Goal: Transaction & Acquisition: Obtain resource

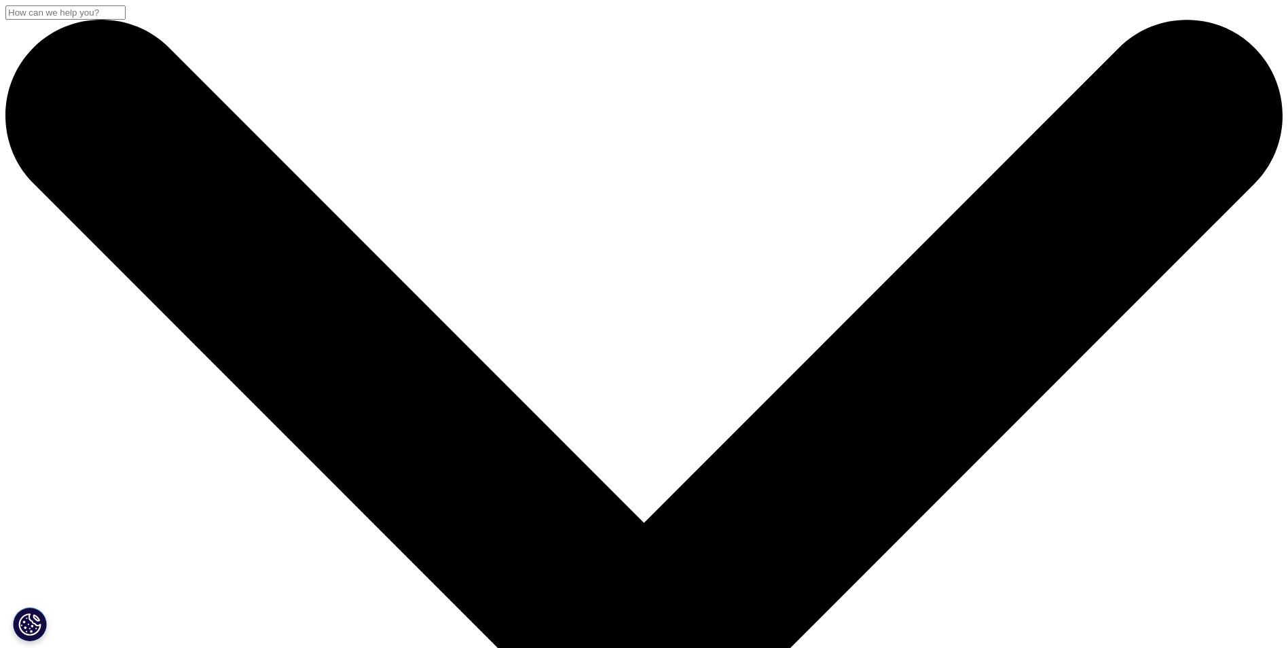
scroll to position [272, 0]
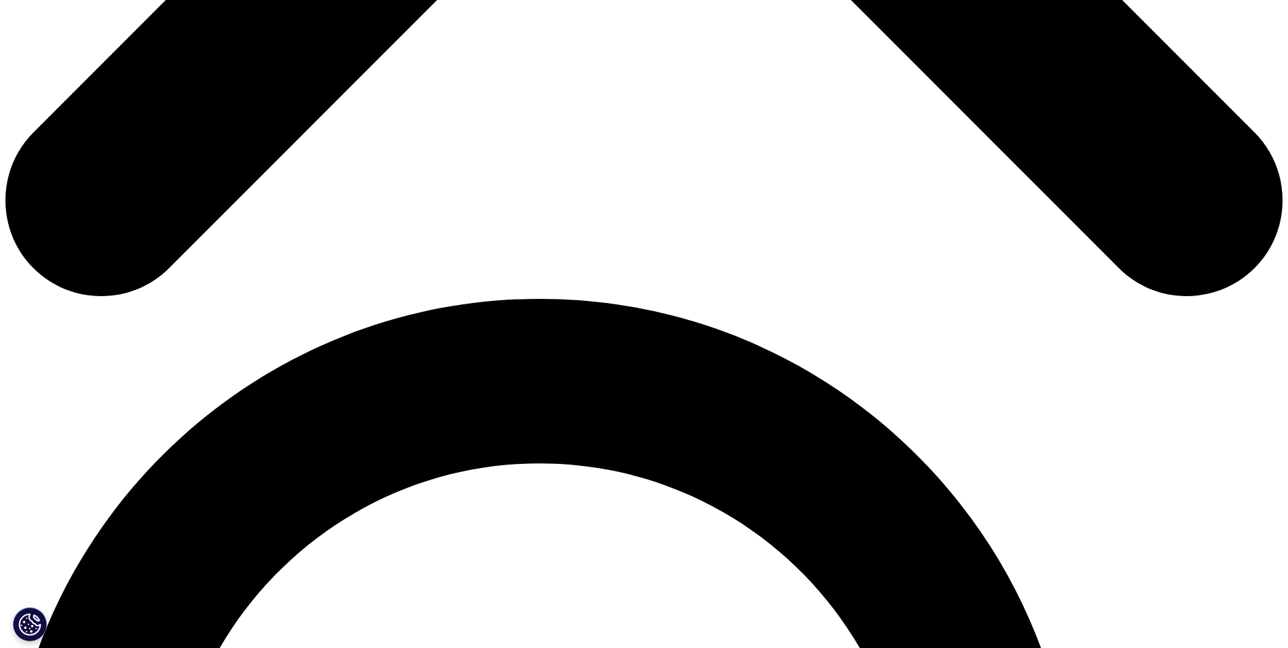
scroll to position [883, 0]
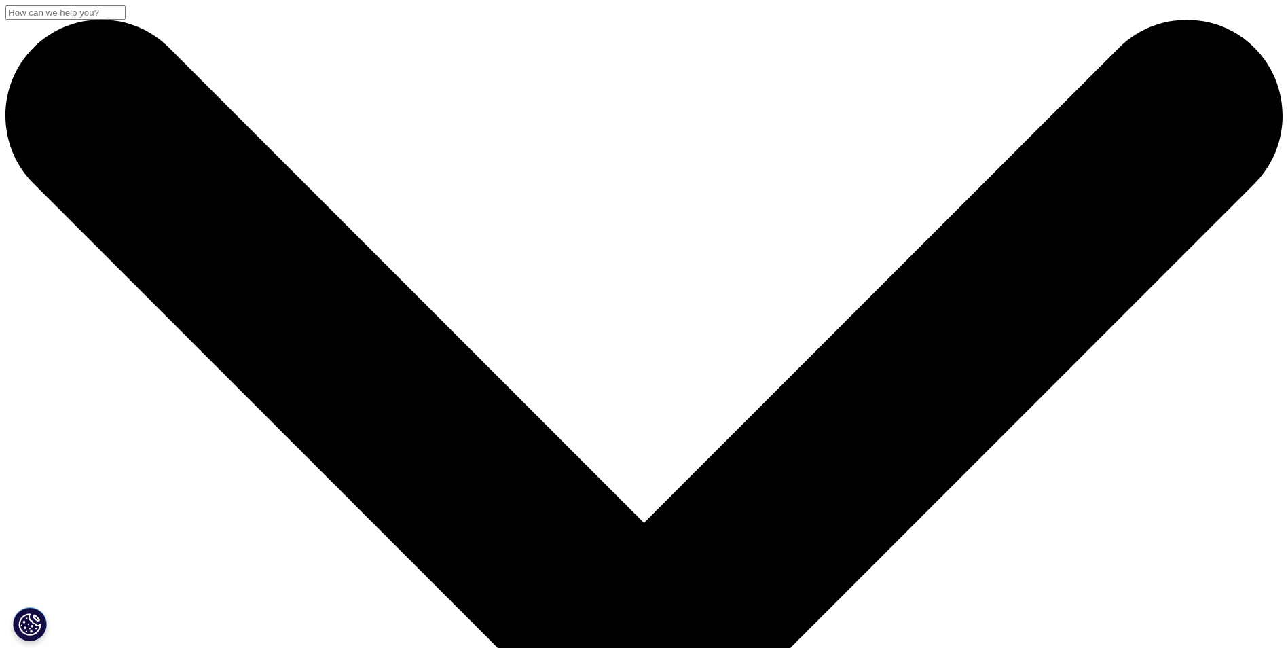
drag, startPoint x: 938, startPoint y: 171, endPoint x: 870, endPoint y: 251, distance: 104.5
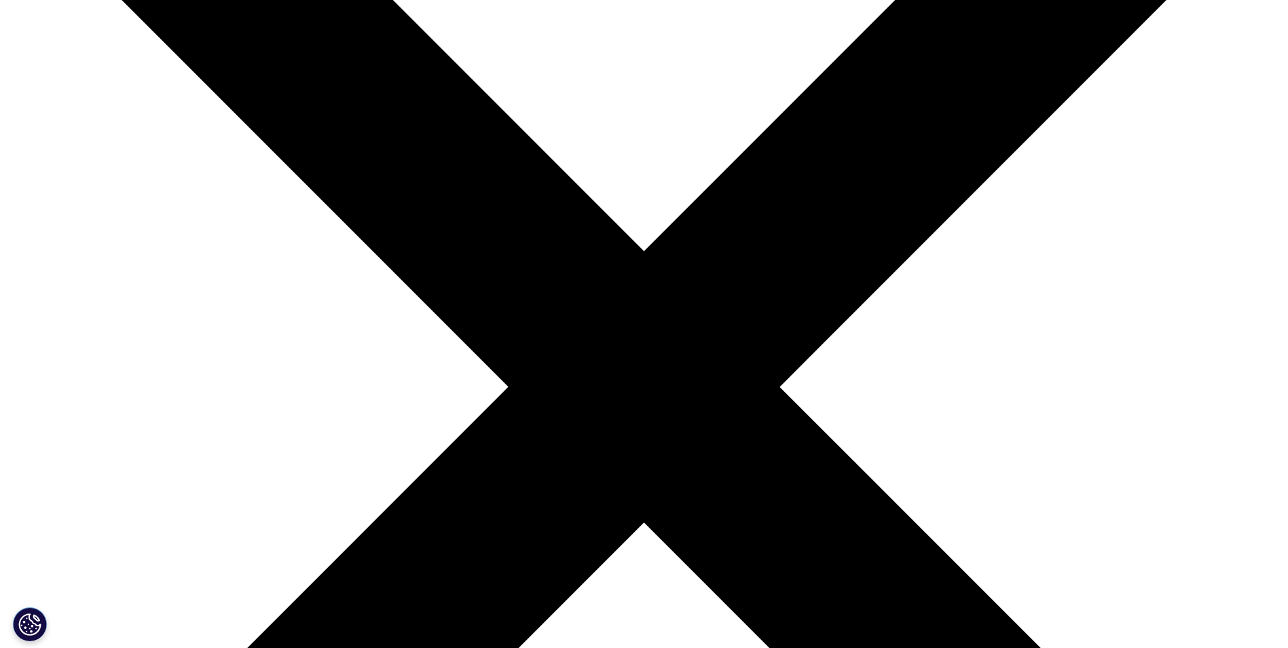
scroll to position [475, 0]
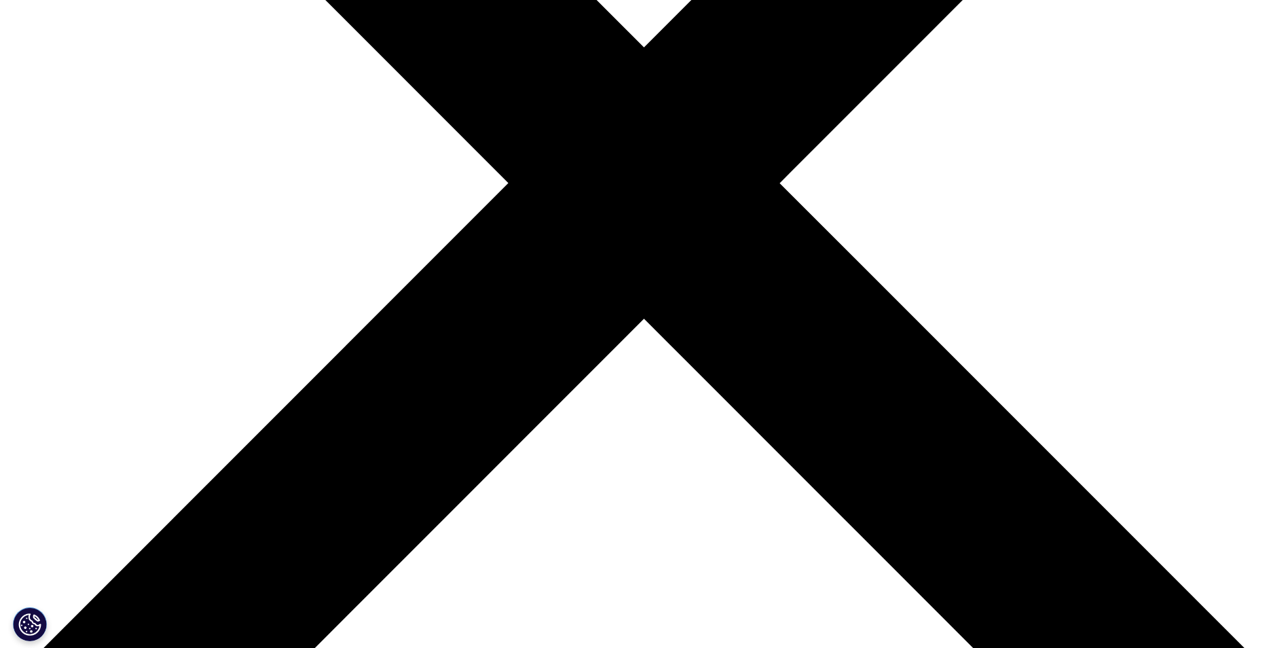
type input "Rashmi Vikram"
type input "NAIR"
type input "vikramnair.nair@gmail.com"
select select "[GEOGRAPHIC_DATA]"
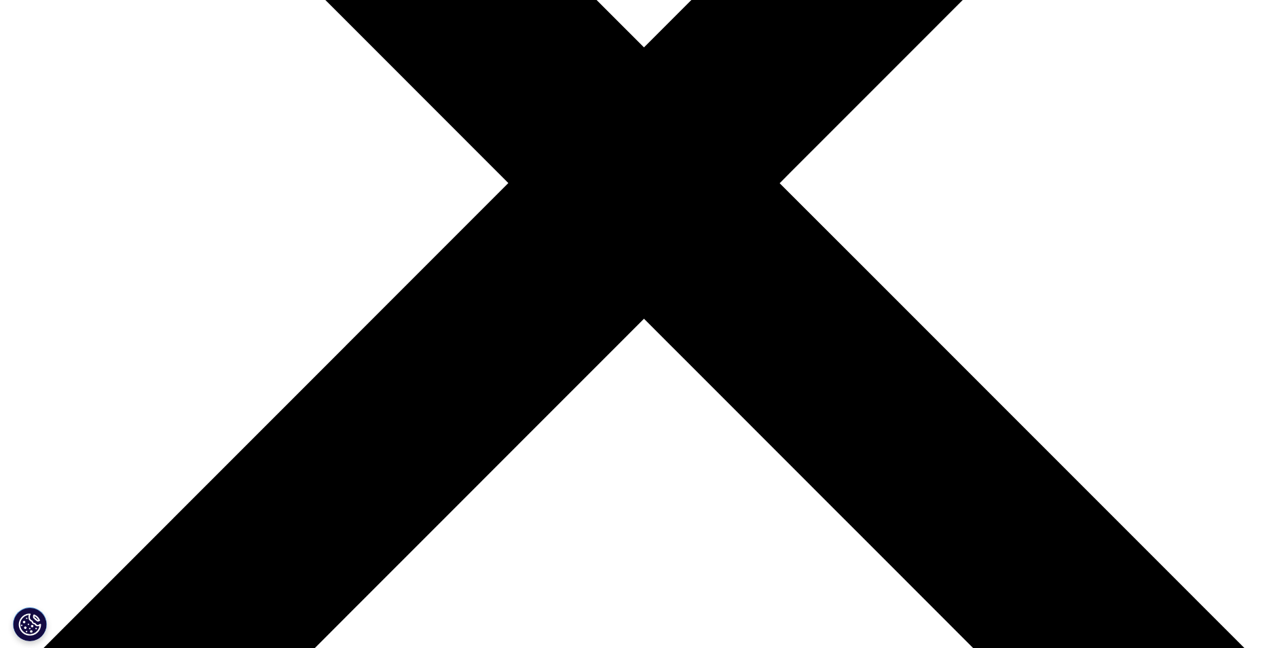
type input "Consultant"
type input "m"
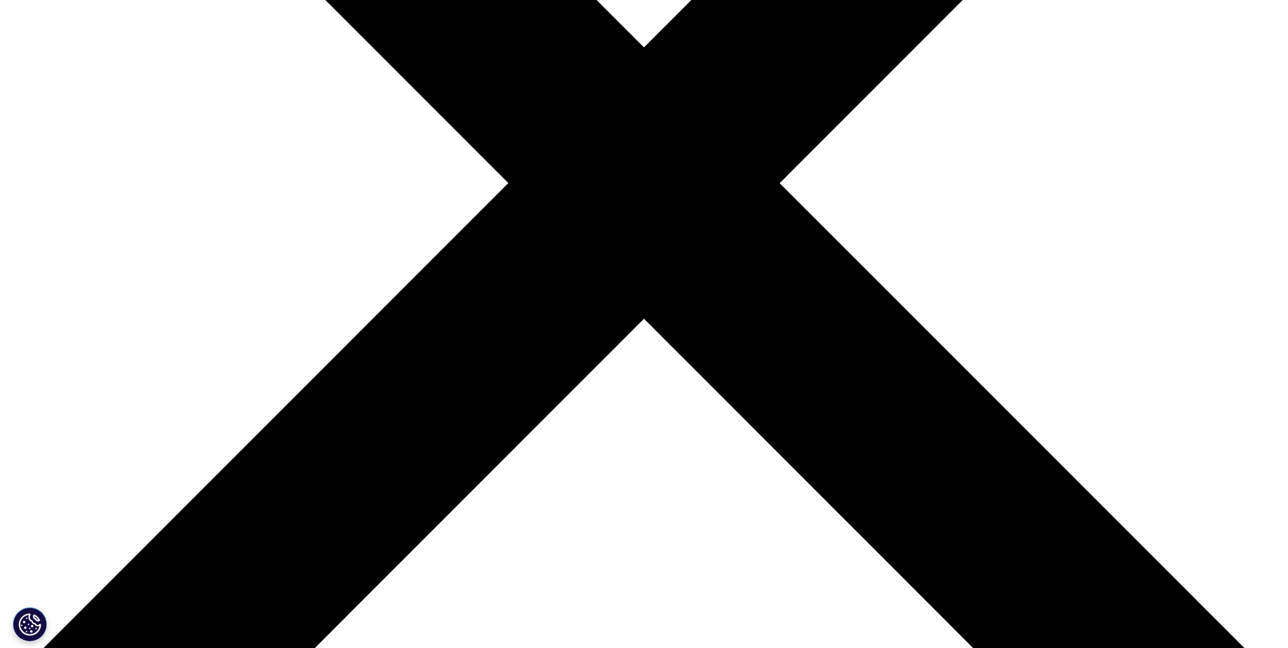
type input "Morgan Stanley"
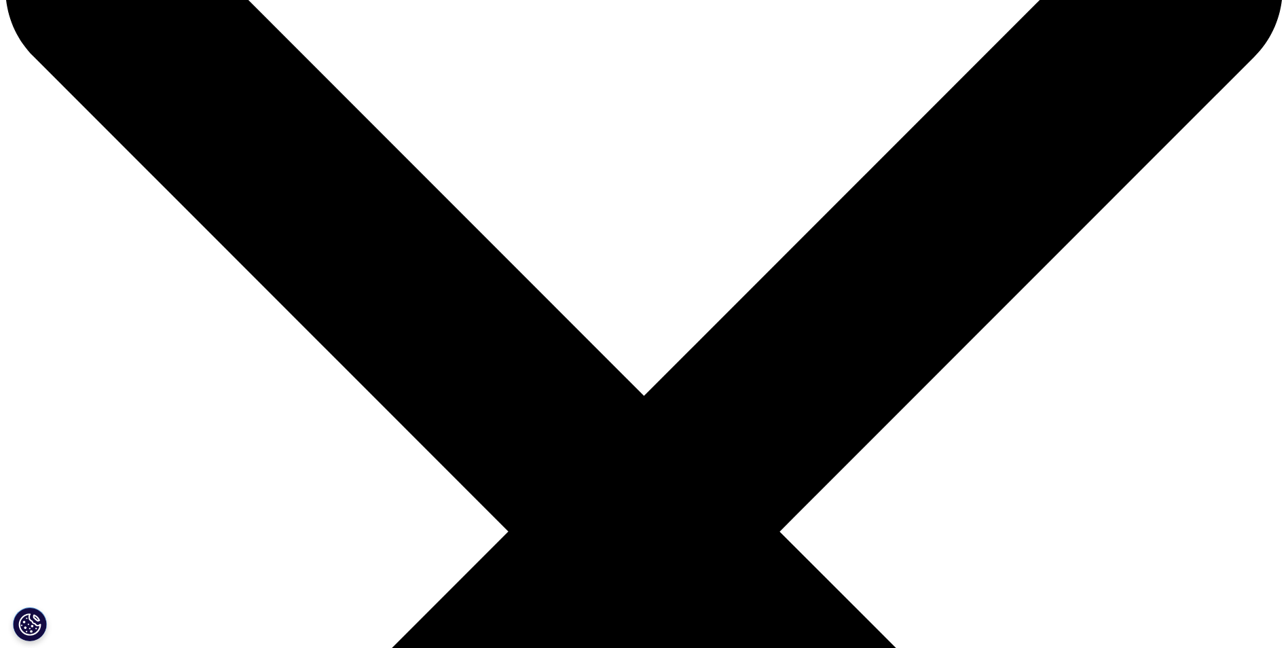
scroll to position [0, 0]
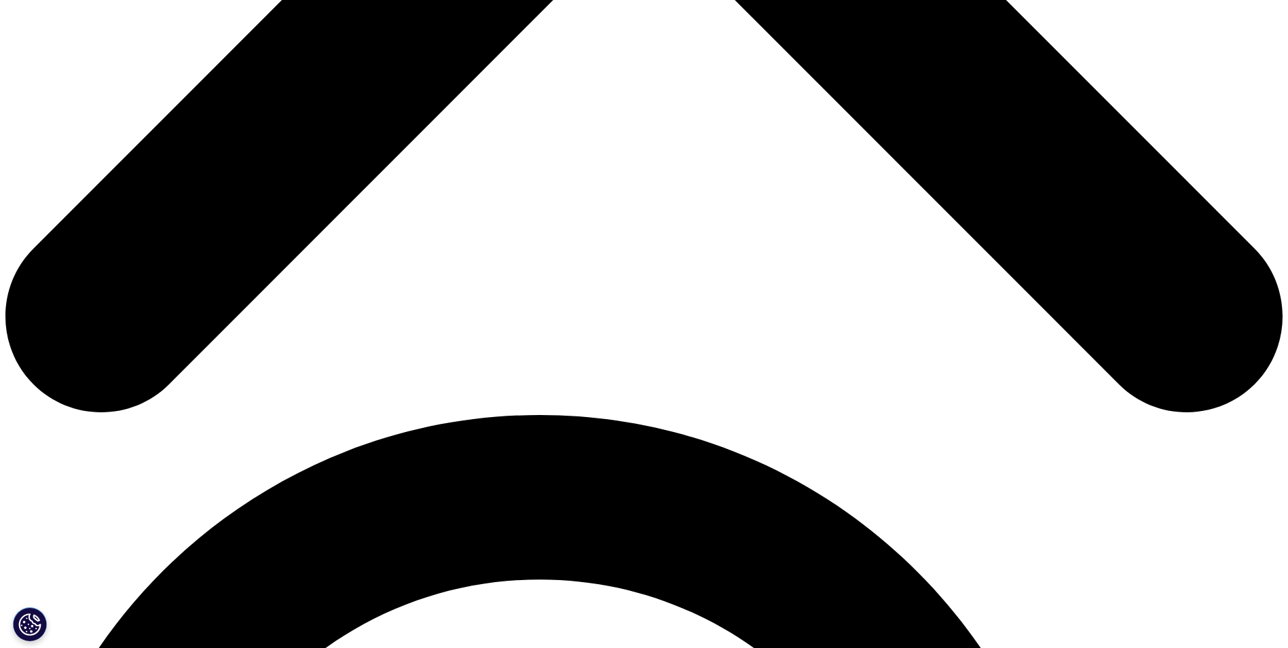
scroll to position [951, 0]
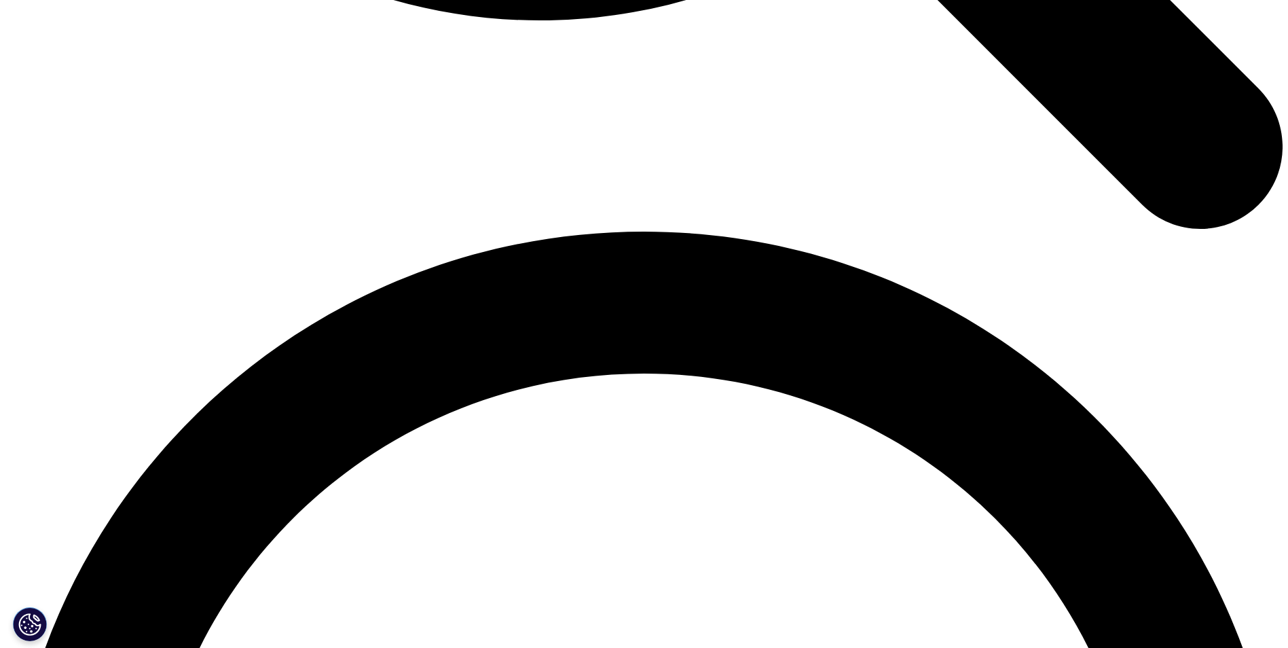
scroll to position [2580, 0]
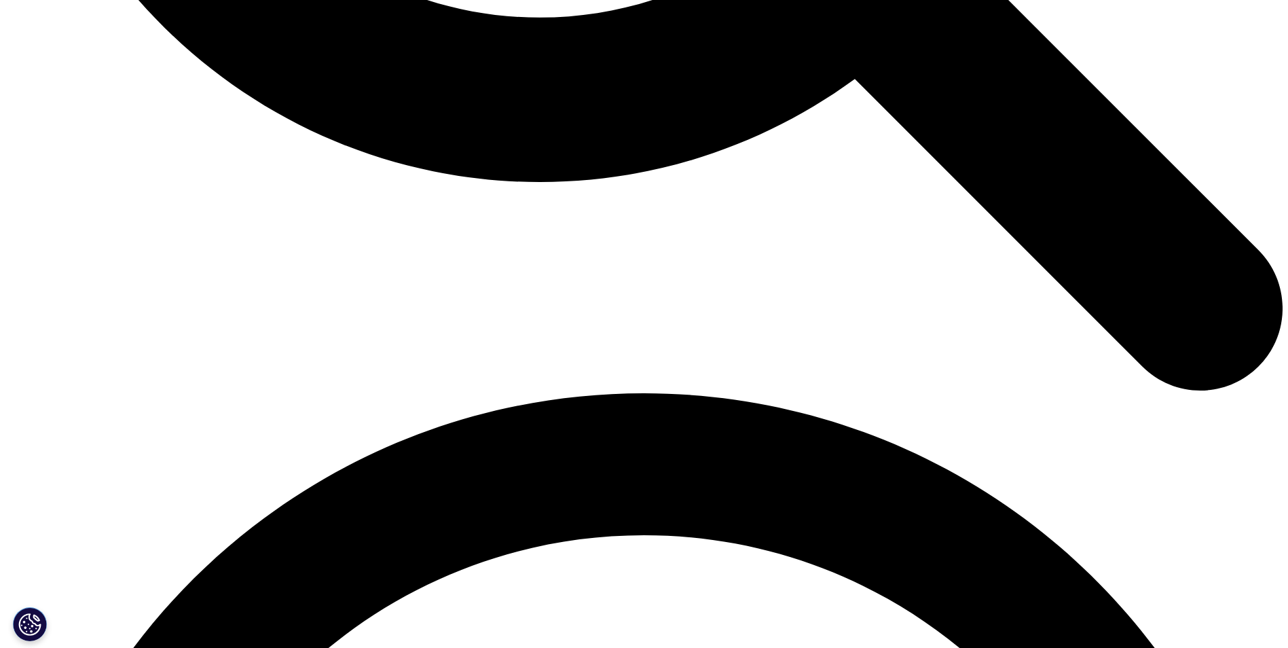
scroll to position [2445, 0]
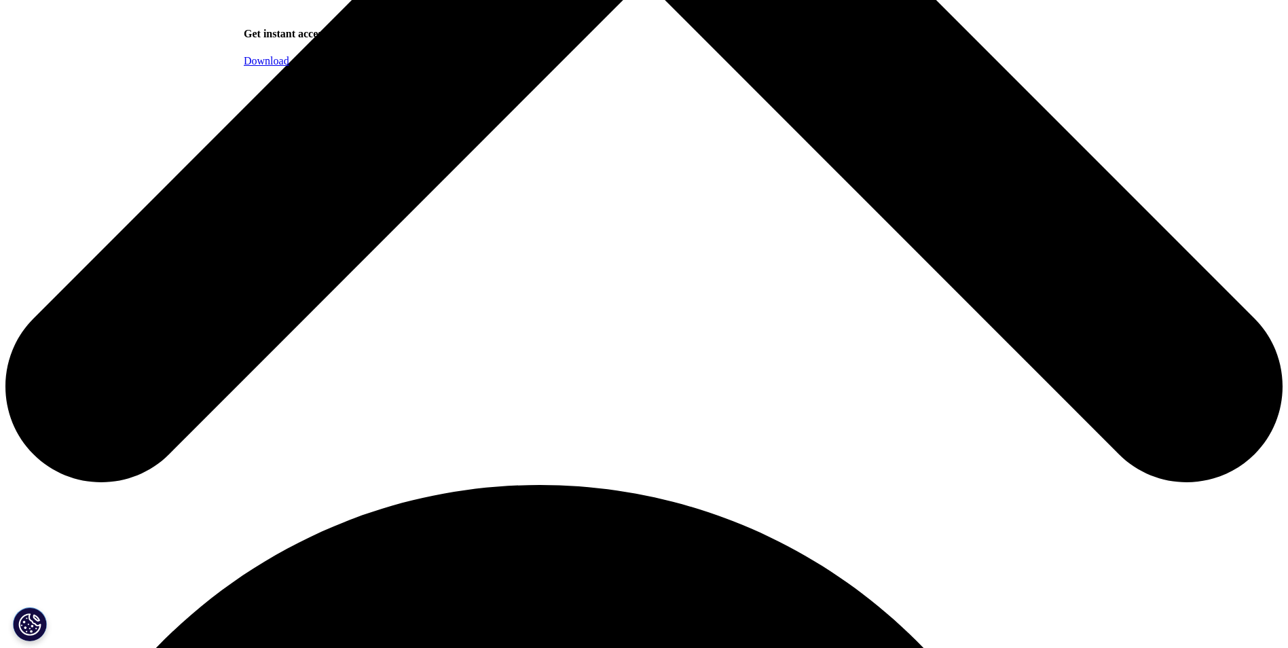
scroll to position [611, 0]
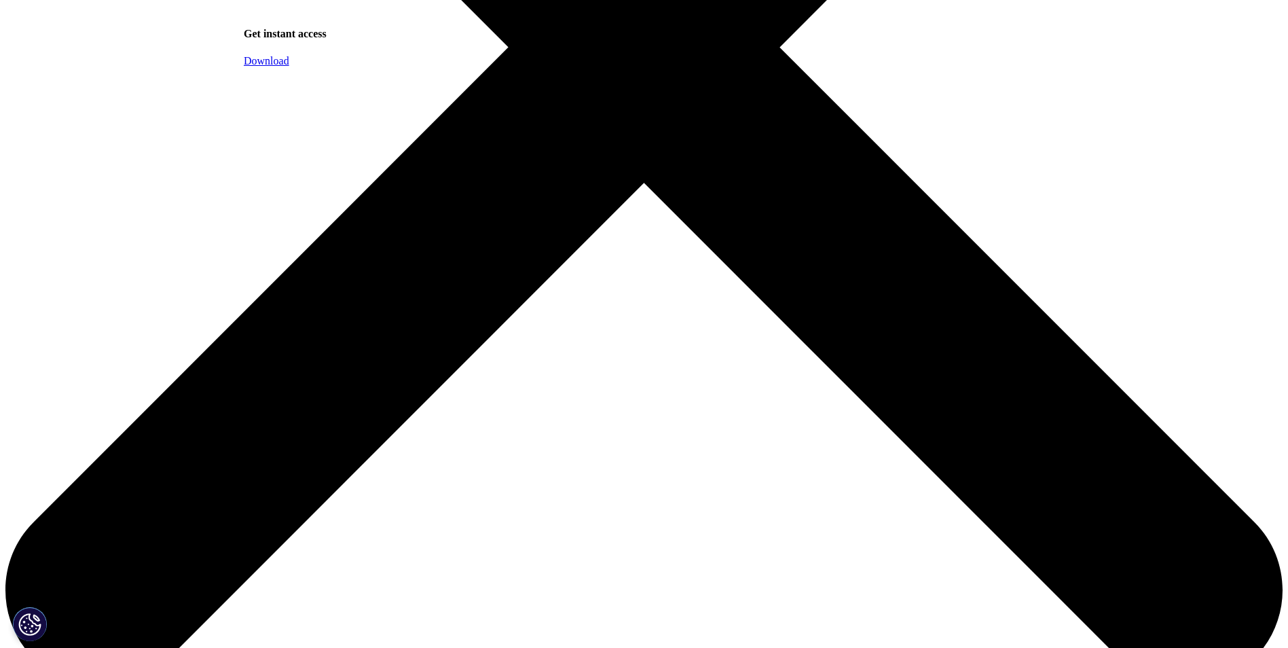
click at [289, 67] on span "Download" at bounding box center [266, 61] width 45 height 12
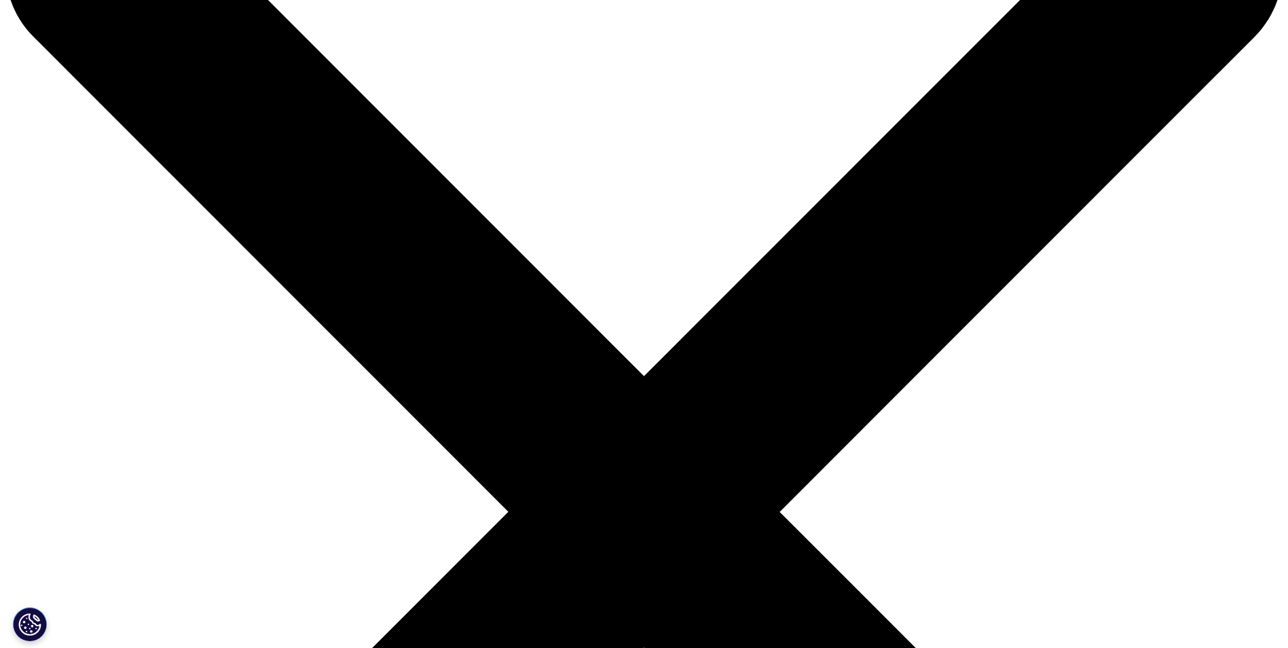
scroll to position [0, 0]
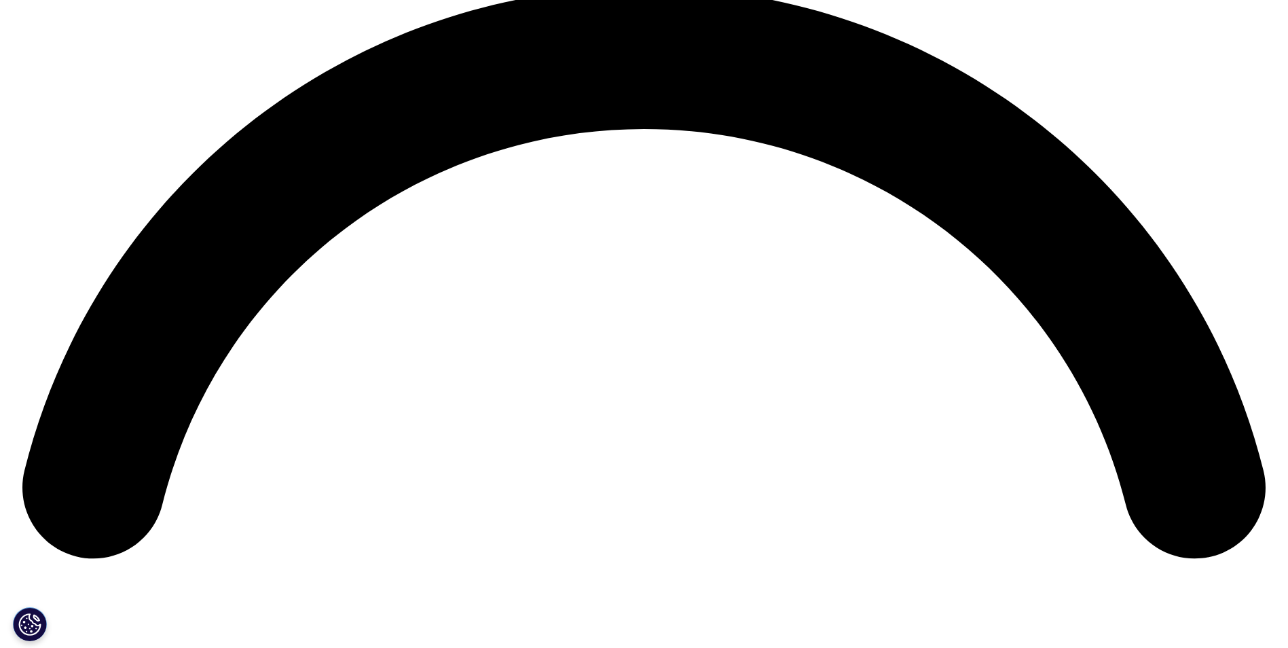
scroll to position [2445, 0]
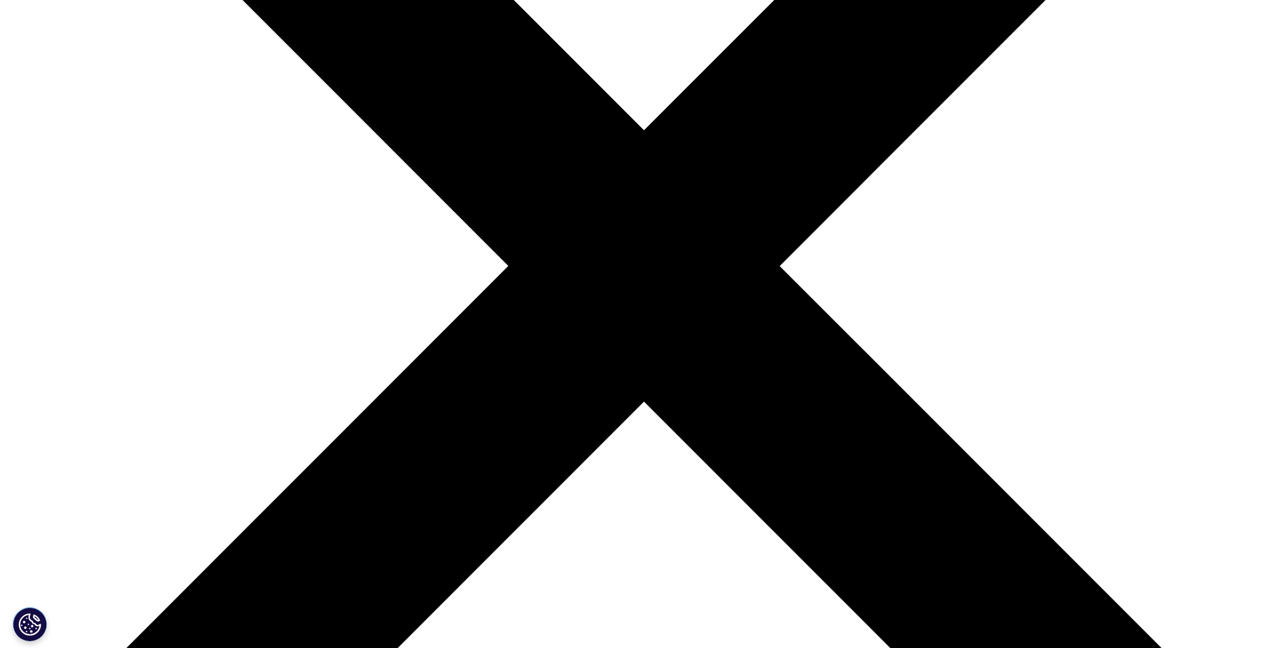
scroll to position [407, 0]
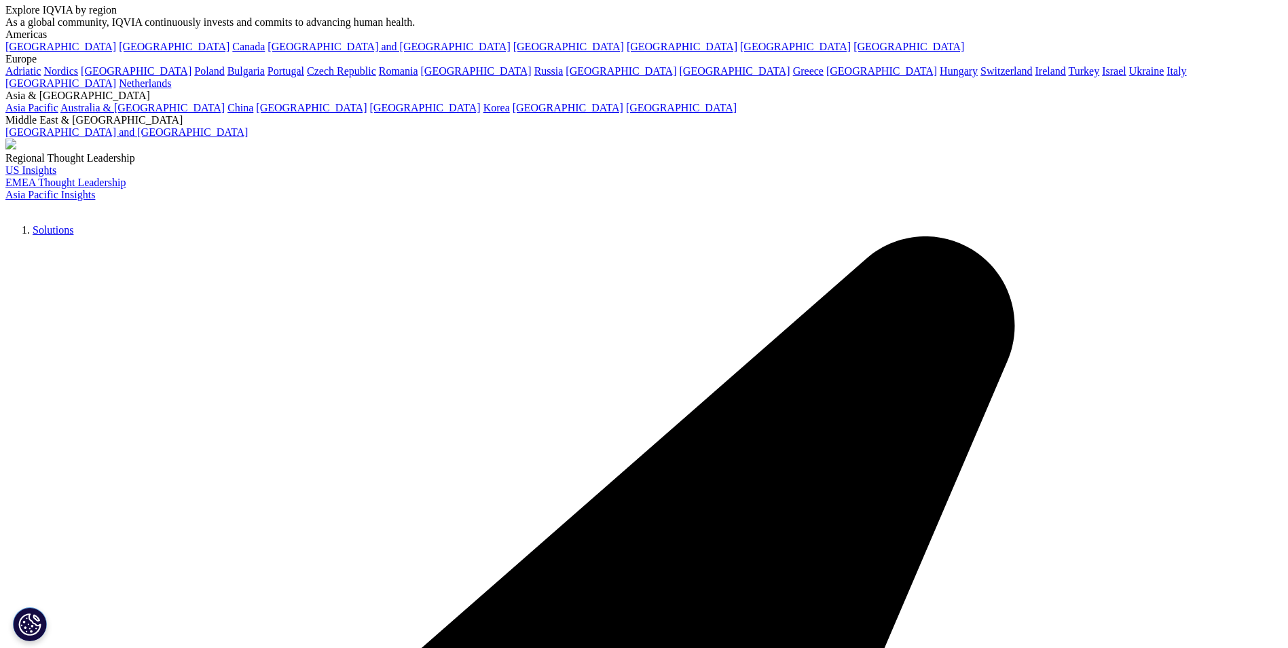
scroll to position [0, 0]
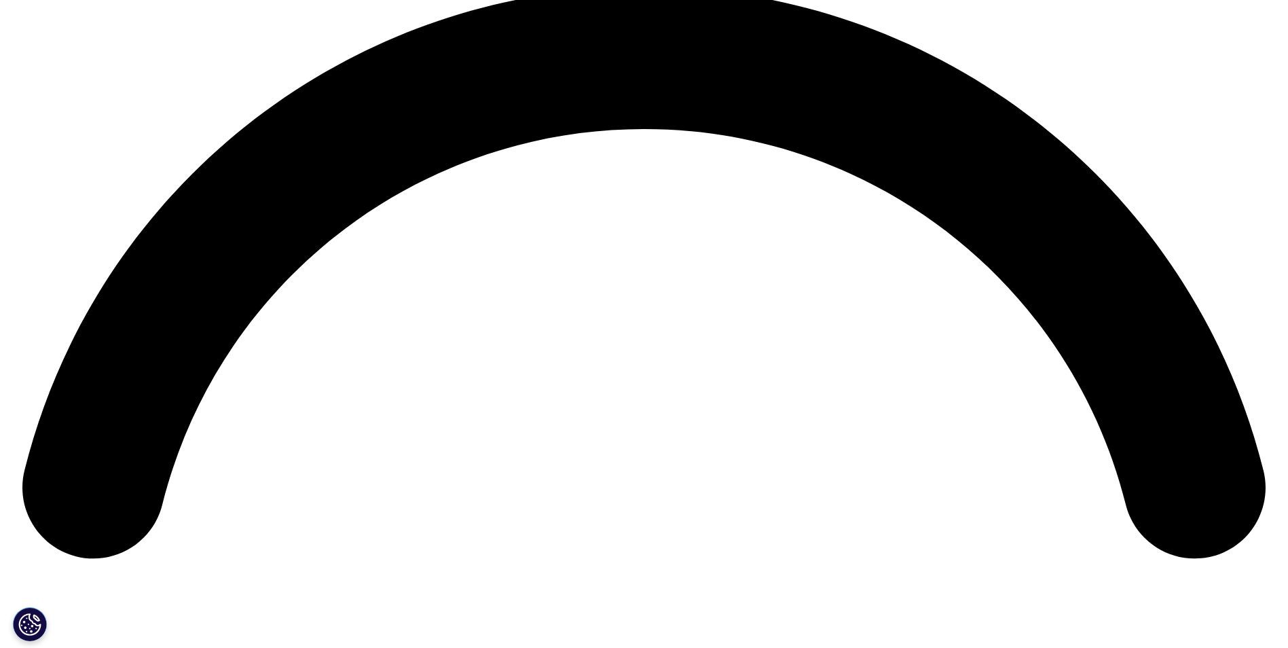
scroll to position [2445, 0]
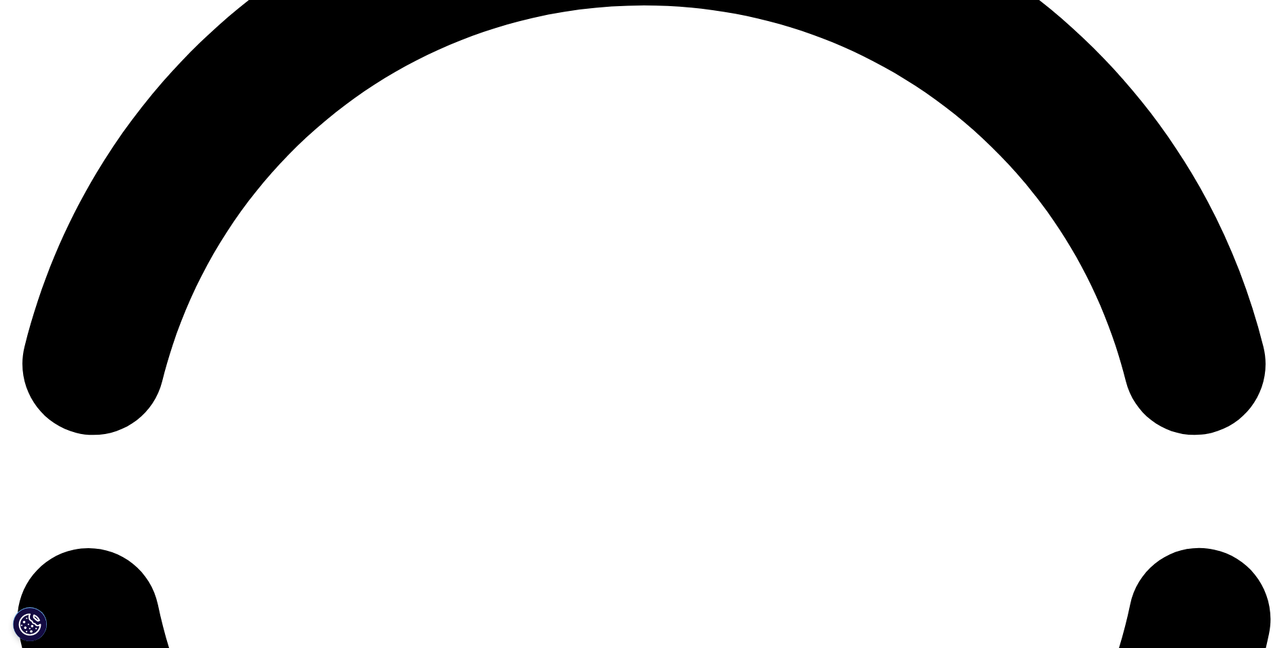
scroll to position [2988, 0]
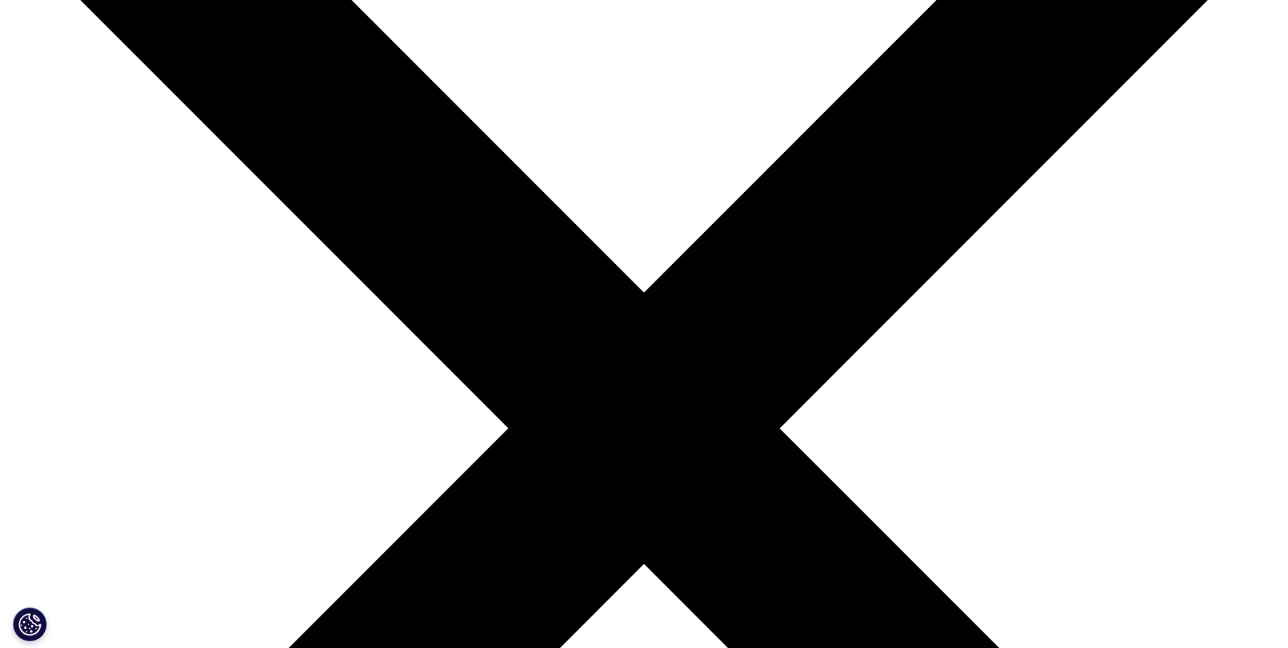
scroll to position [272, 0]
